Goal: Book appointment/travel/reservation

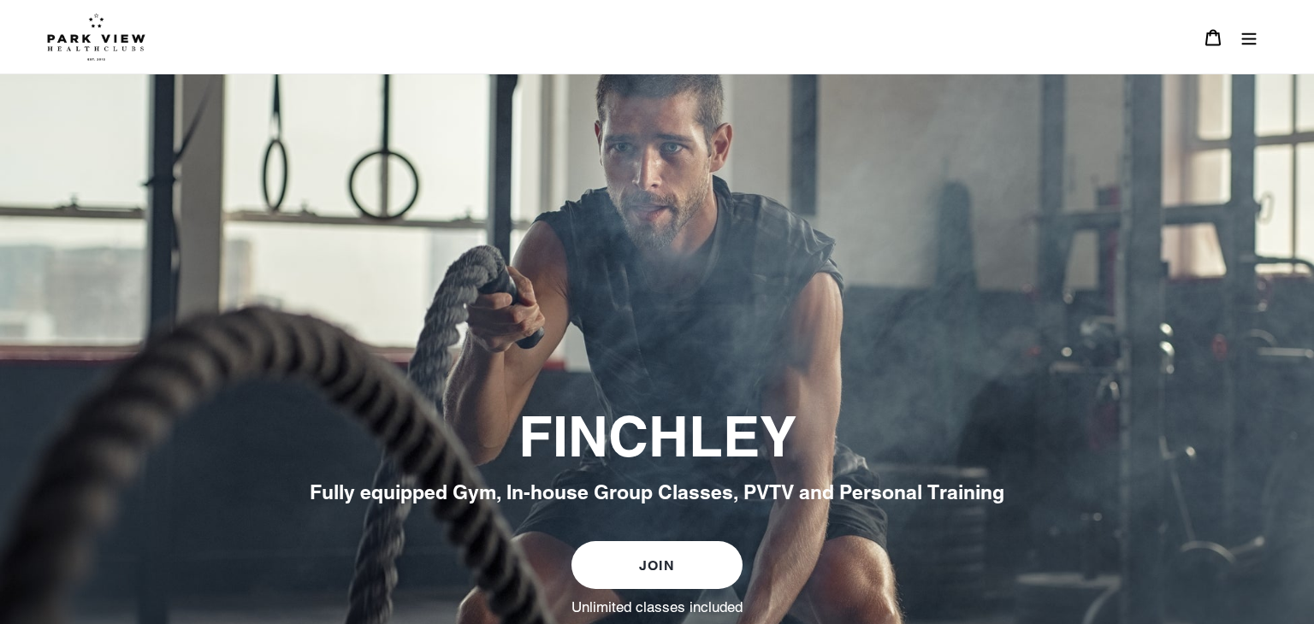
click at [1244, 40] on icon "Menu" at bounding box center [1248, 37] width 17 height 17
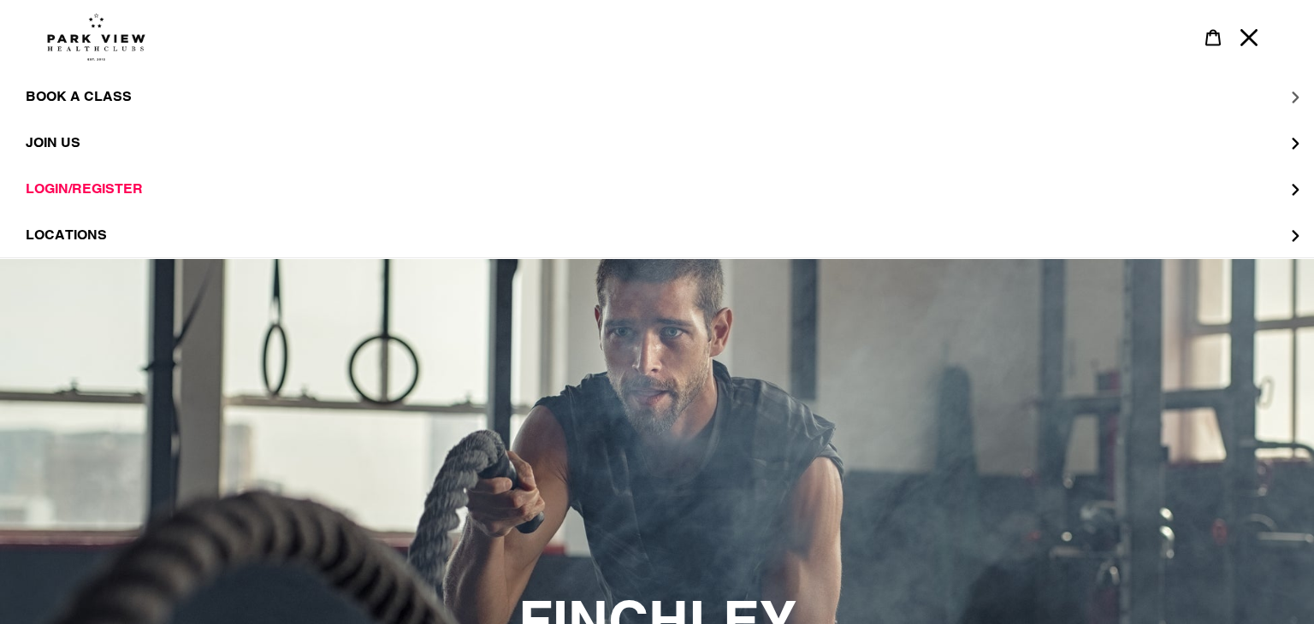
click at [1064, 89] on button "BOOK A CLASS" at bounding box center [657, 97] width 1314 height 46
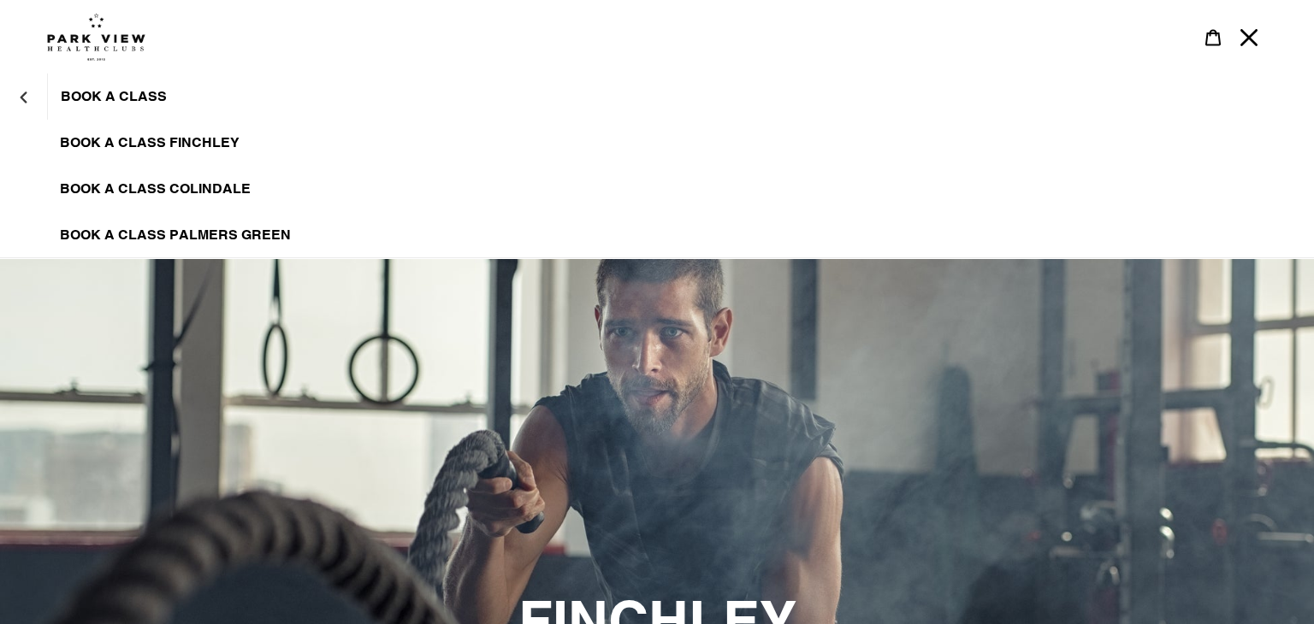
click at [158, 142] on span "BOOK A CLASS FINCHLEY" at bounding box center [150, 142] width 180 height 17
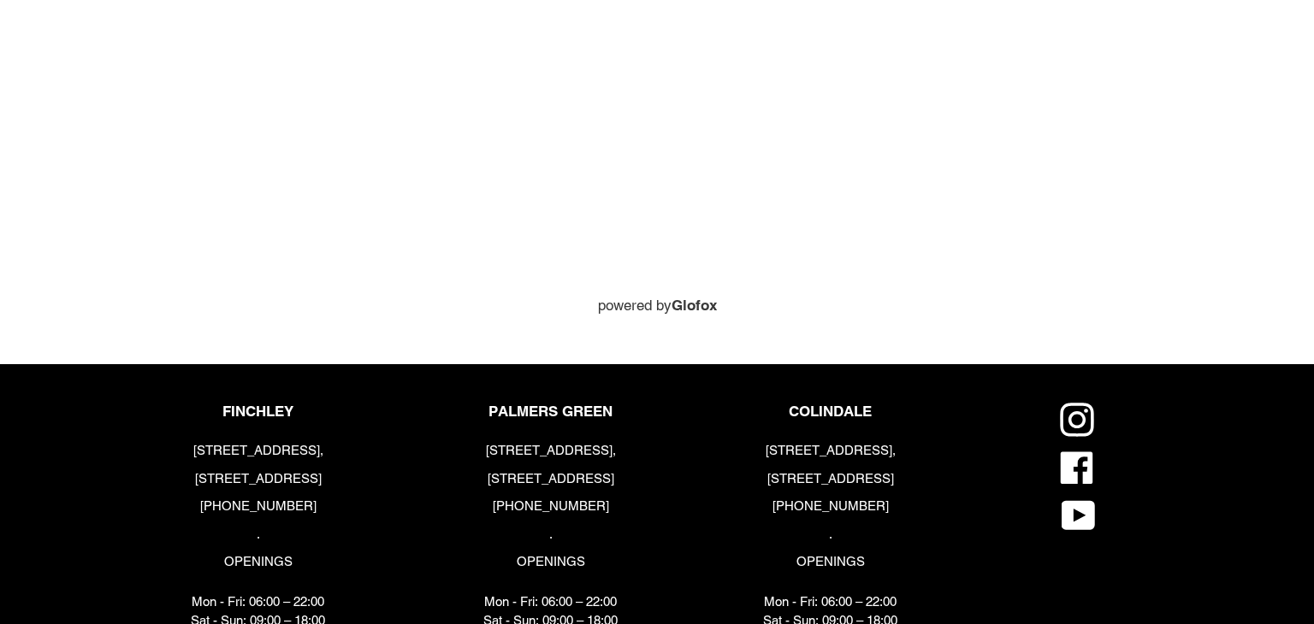
scroll to position [859, 0]
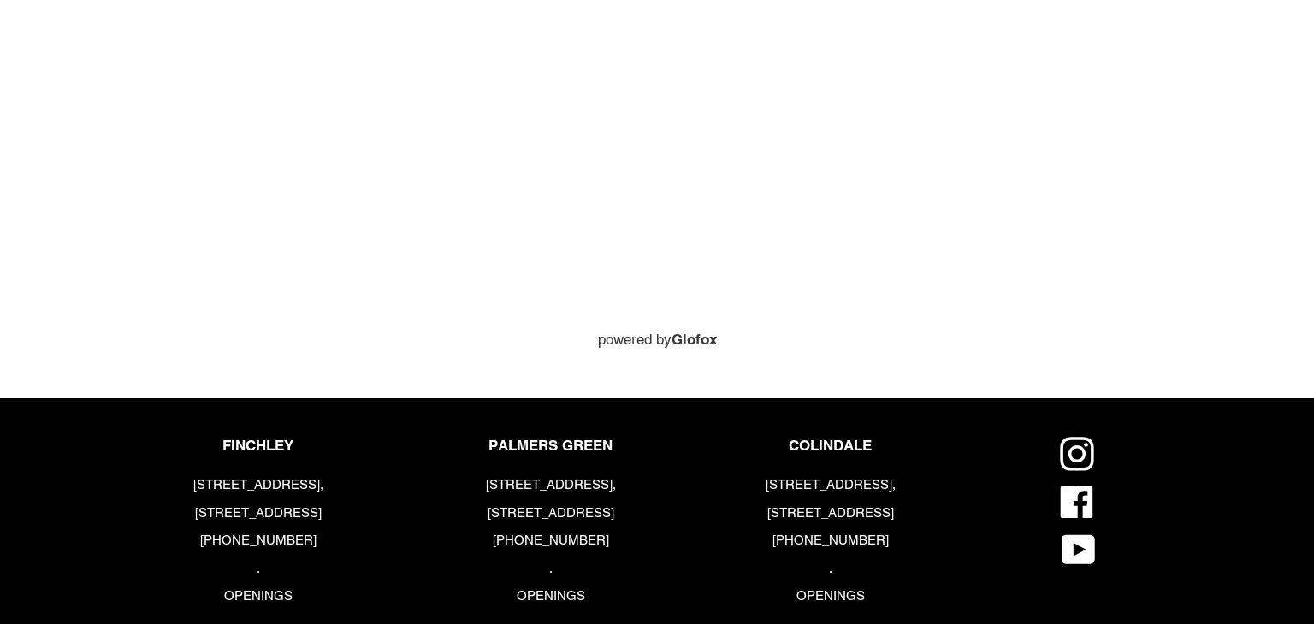
click at [230, 493] on p "[STREET_ADDRESS]," at bounding box center [258, 485] width 134 height 20
copy p "[STREET_ADDRESS],"
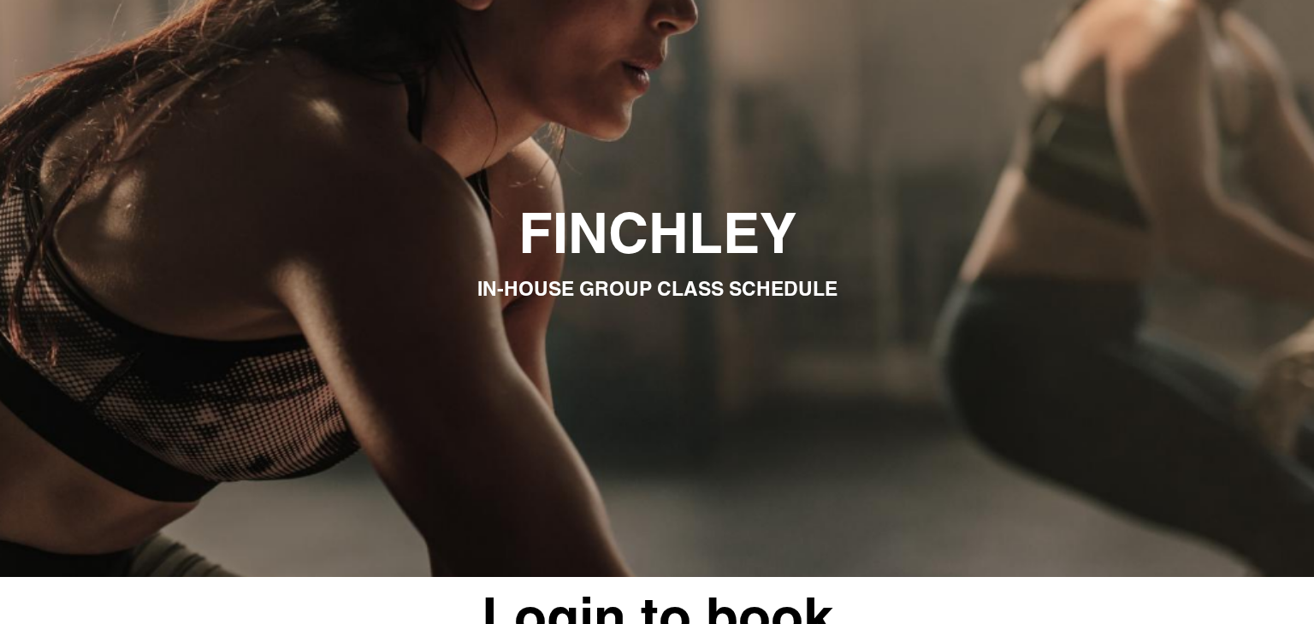
scroll to position [0, 0]
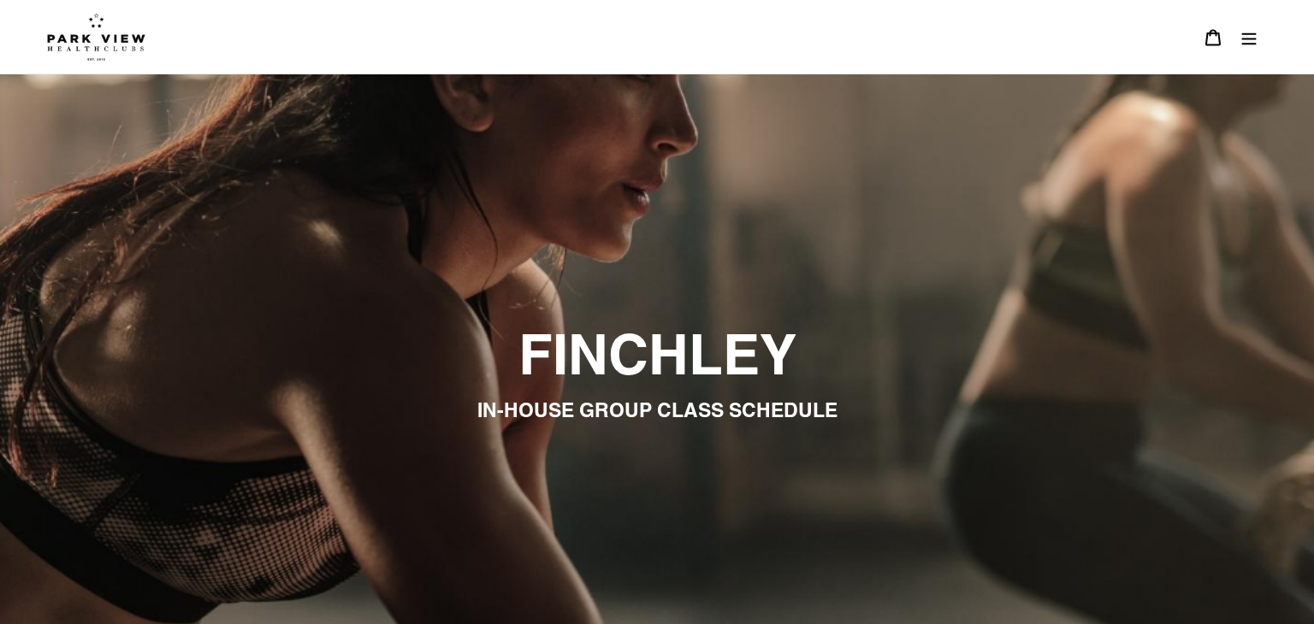
click at [89, 51] on img at bounding box center [96, 37] width 98 height 48
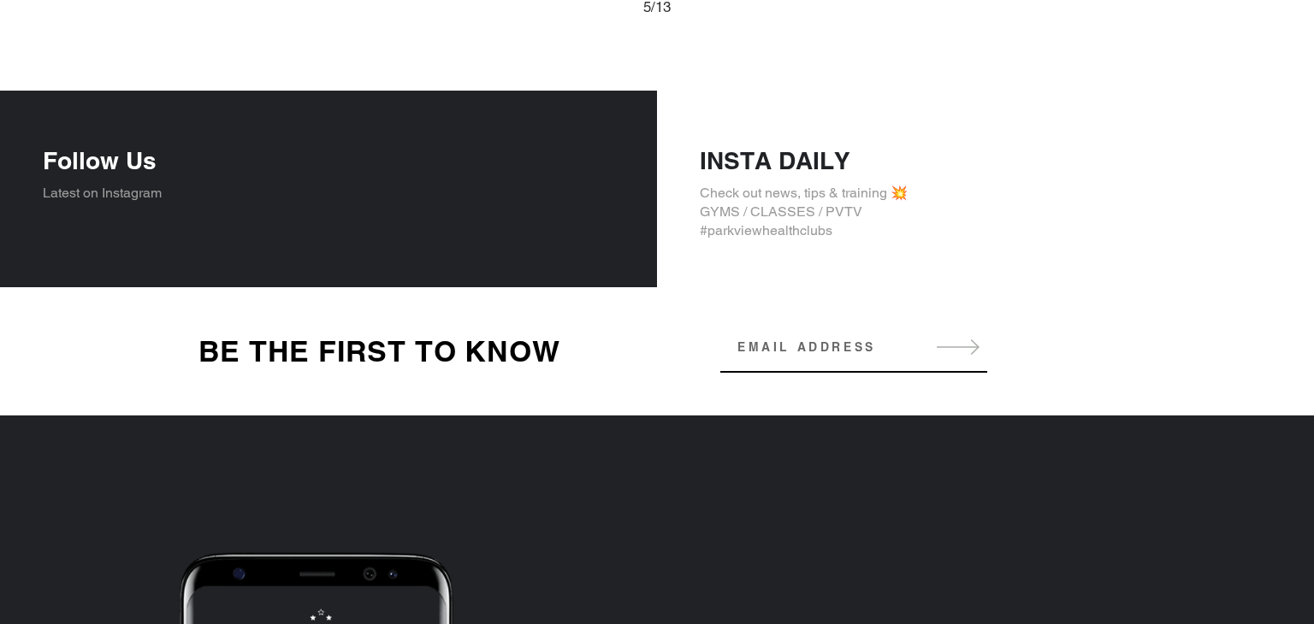
scroll to position [1950, 0]
